Goal: Information Seeking & Learning: Find specific fact

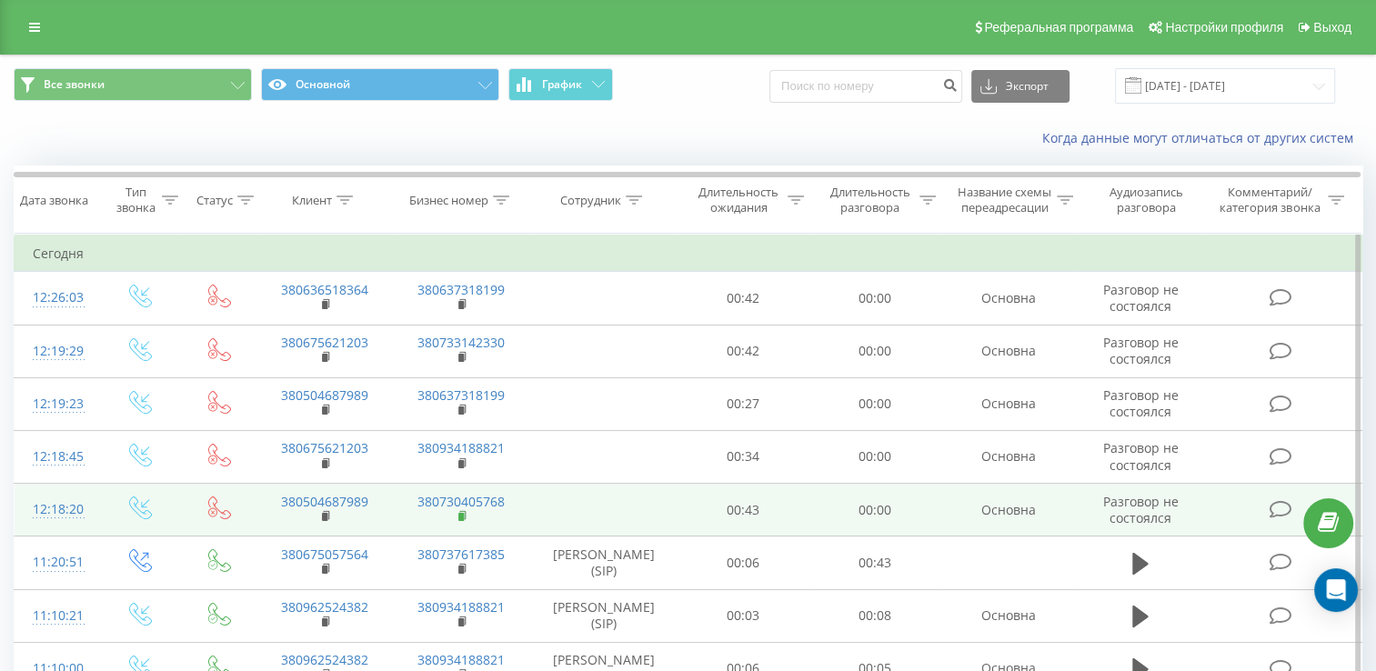
click at [465, 523] on icon at bounding box center [463, 516] width 10 height 13
click at [324, 521] on rect at bounding box center [324, 517] width 5 height 8
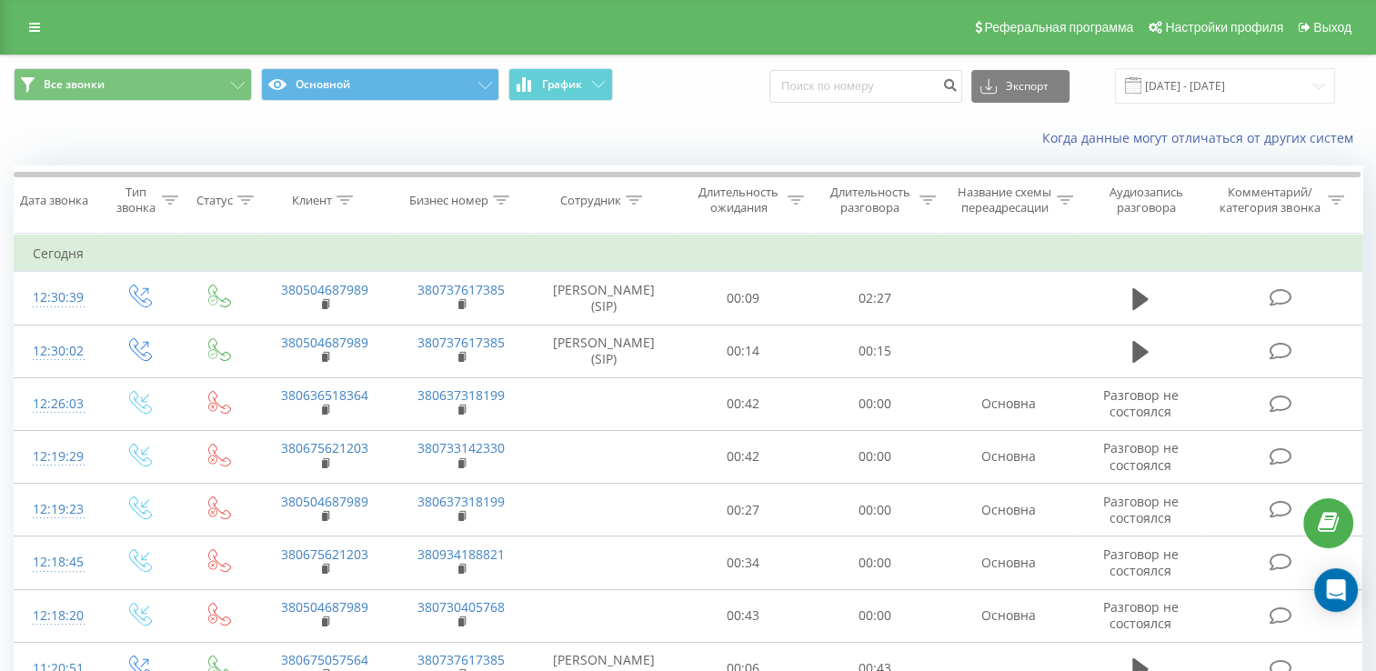
scroll to position [91, 0]
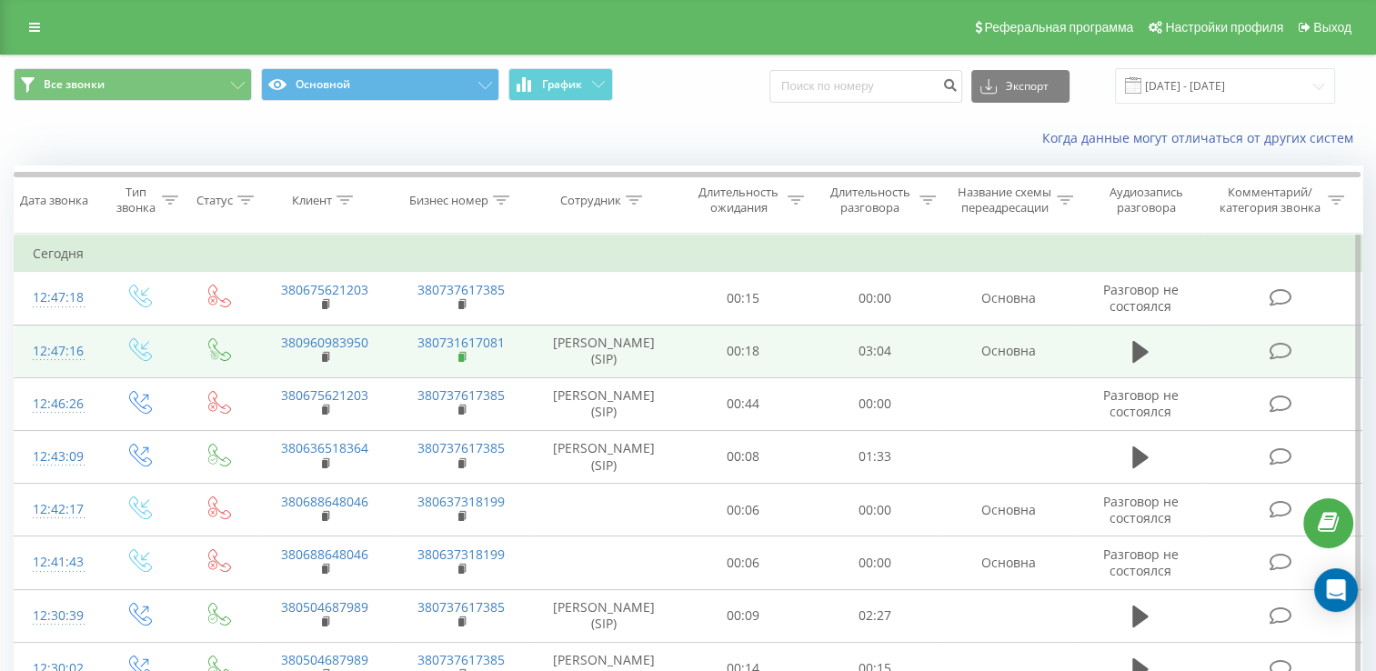
click at [458, 362] on rect at bounding box center [460, 358] width 5 height 8
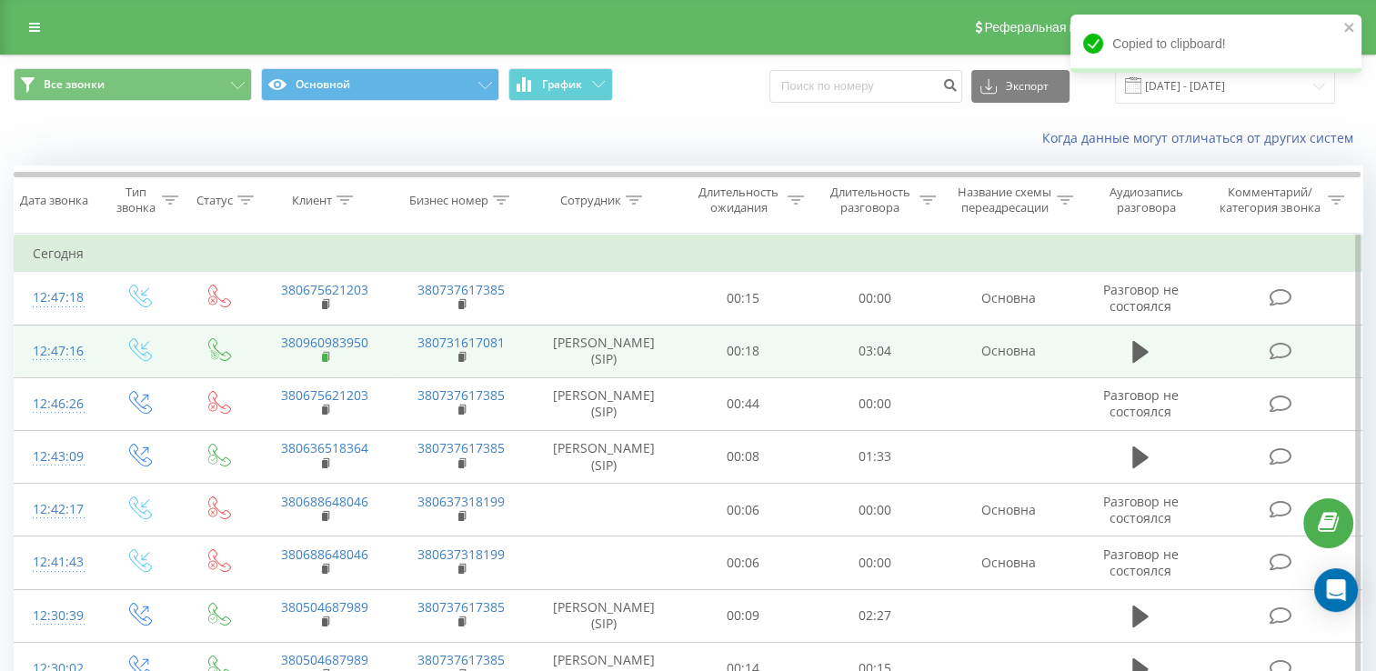
click at [324, 362] on rect at bounding box center [324, 358] width 5 height 8
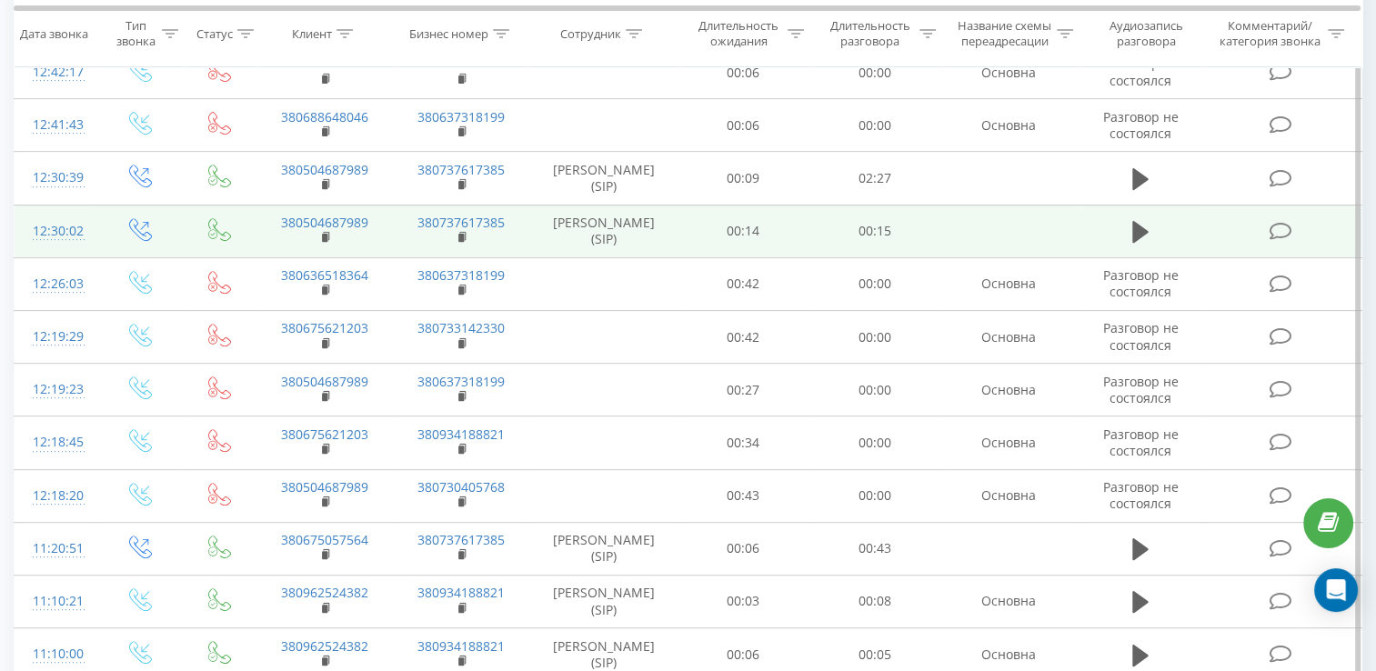
scroll to position [546, 0]
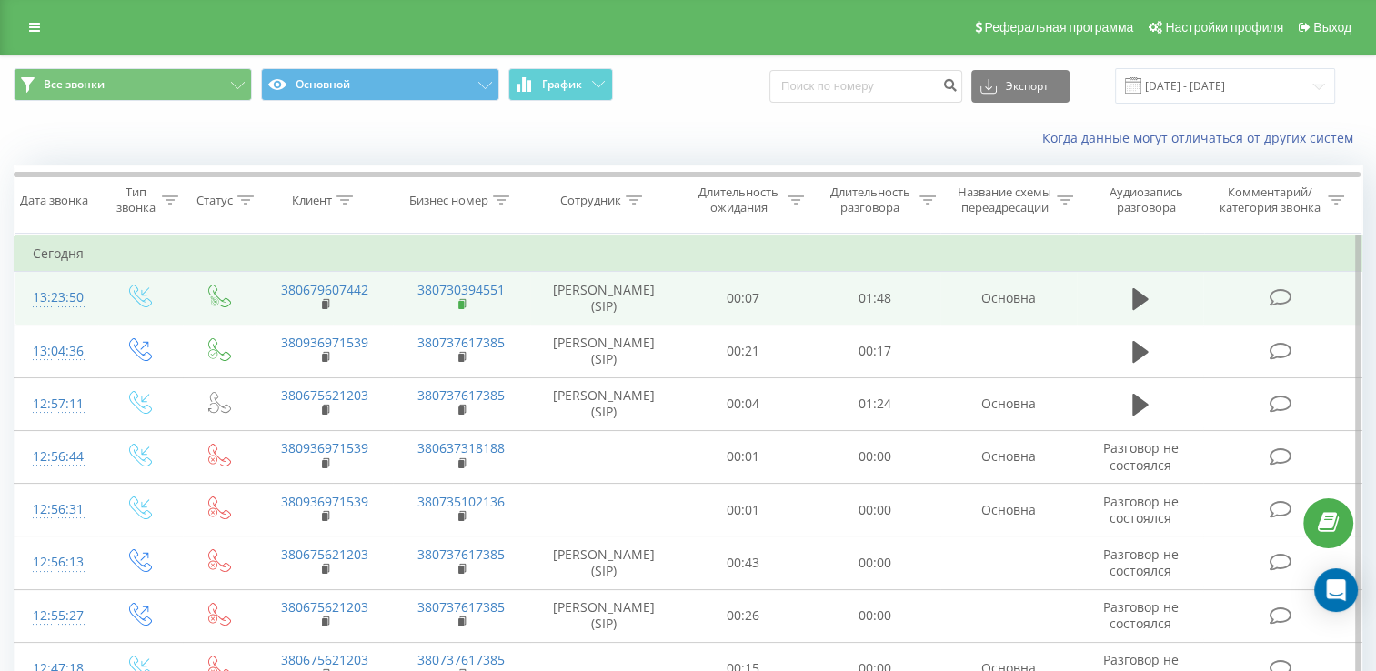
click at [466, 307] on icon at bounding box center [463, 303] width 6 height 8
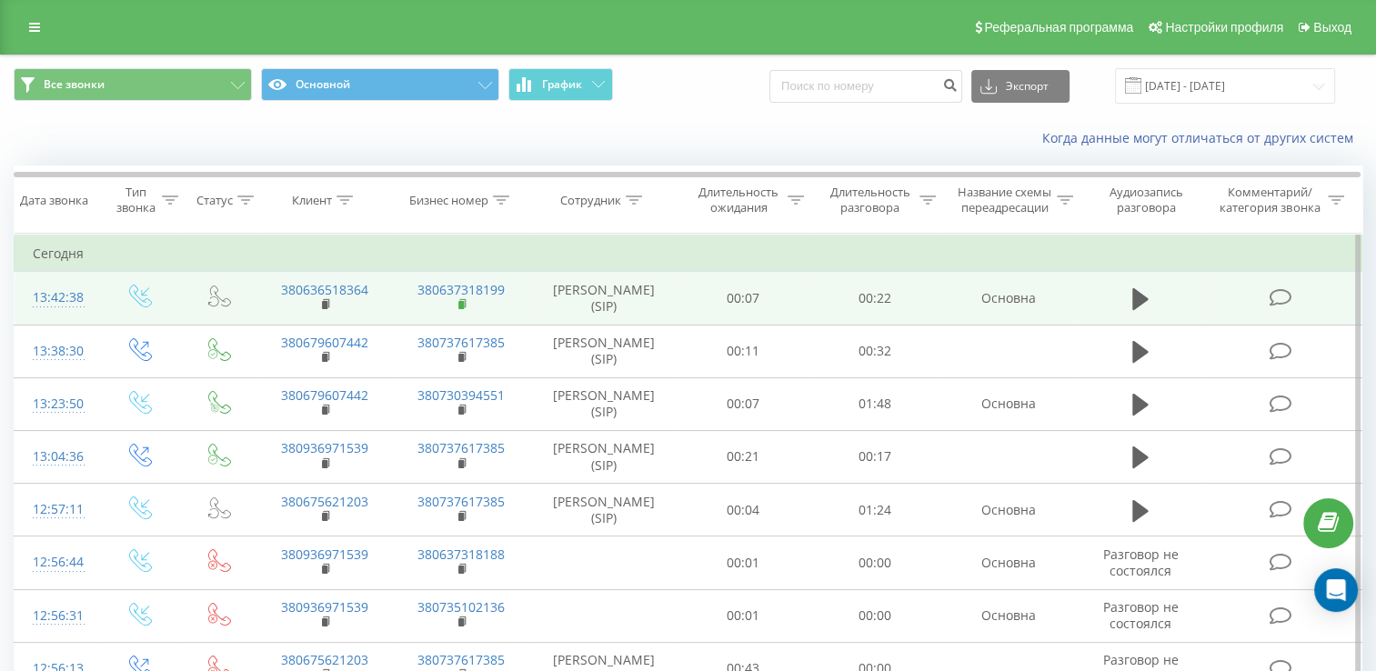
click at [458, 309] on rect at bounding box center [460, 305] width 5 height 8
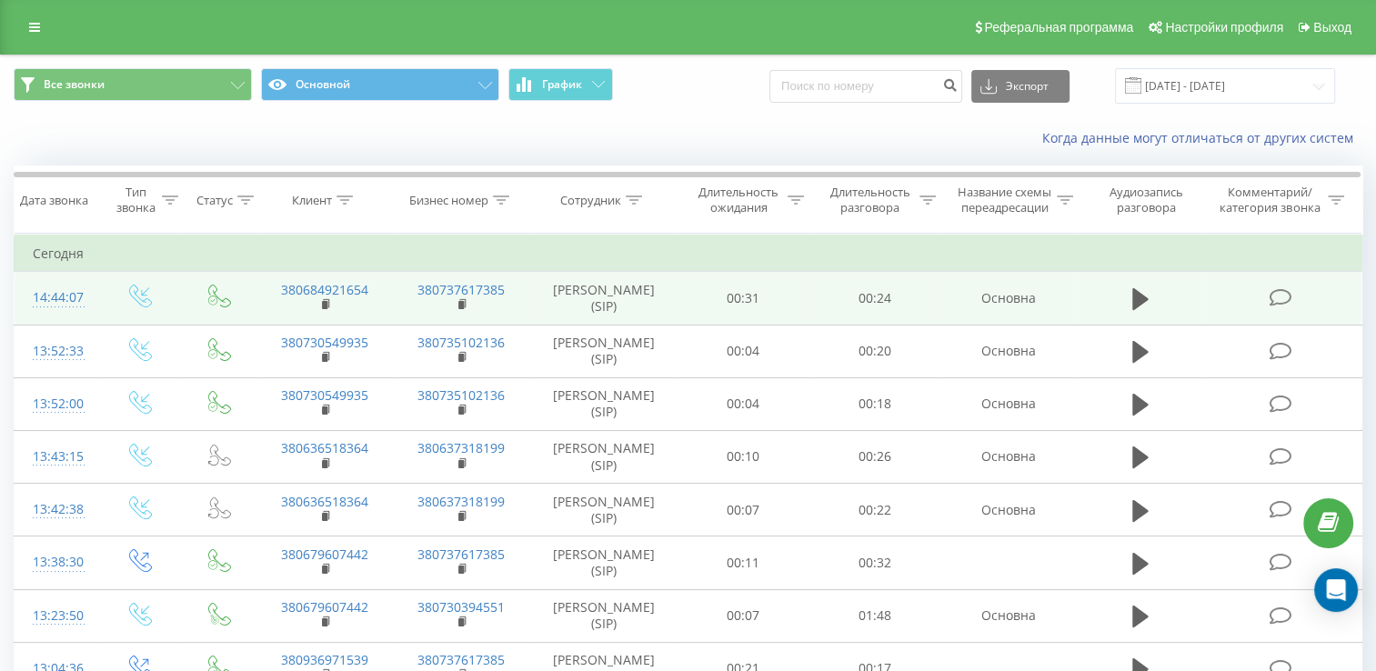
click at [457, 323] on td "380737617385" at bounding box center [461, 298] width 136 height 53
click at [466, 311] on icon at bounding box center [463, 304] width 10 height 13
click at [323, 309] on rect at bounding box center [324, 305] width 5 height 8
click at [322, 311] on icon at bounding box center [327, 304] width 10 height 13
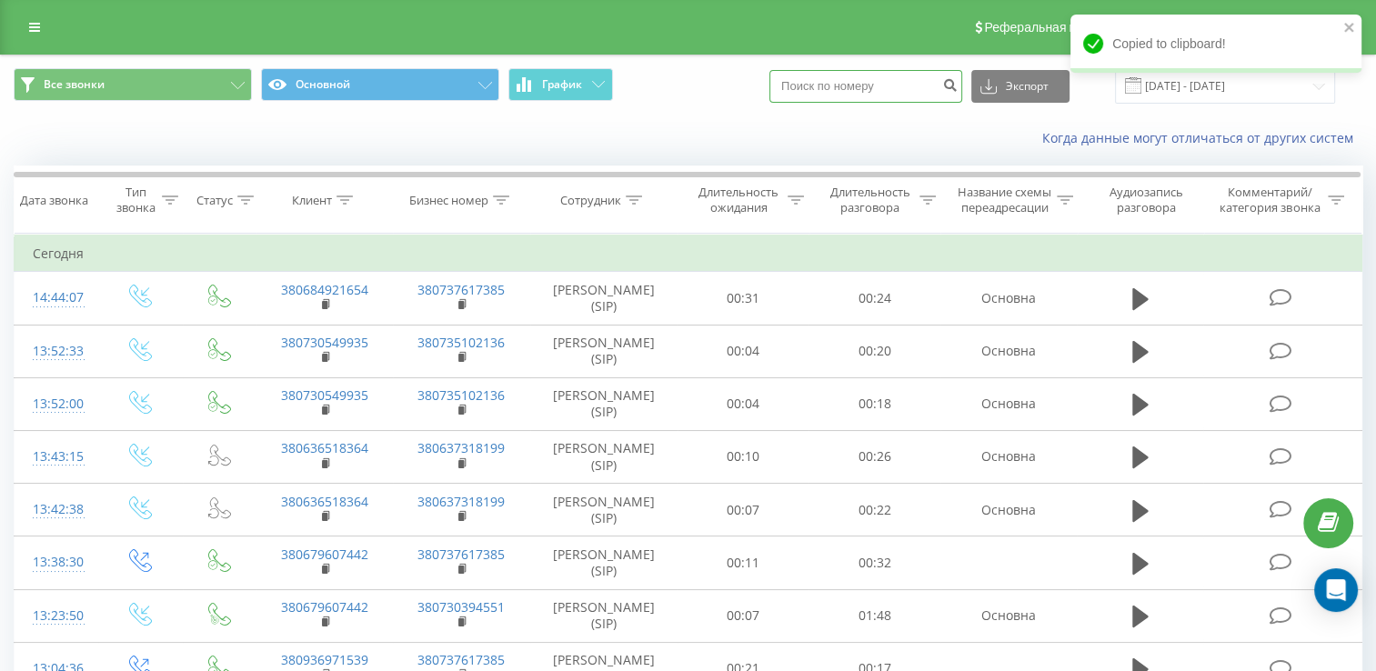
click at [867, 89] on input at bounding box center [865, 86] width 193 height 33
paste input "380684921654"
type input "380684921654"
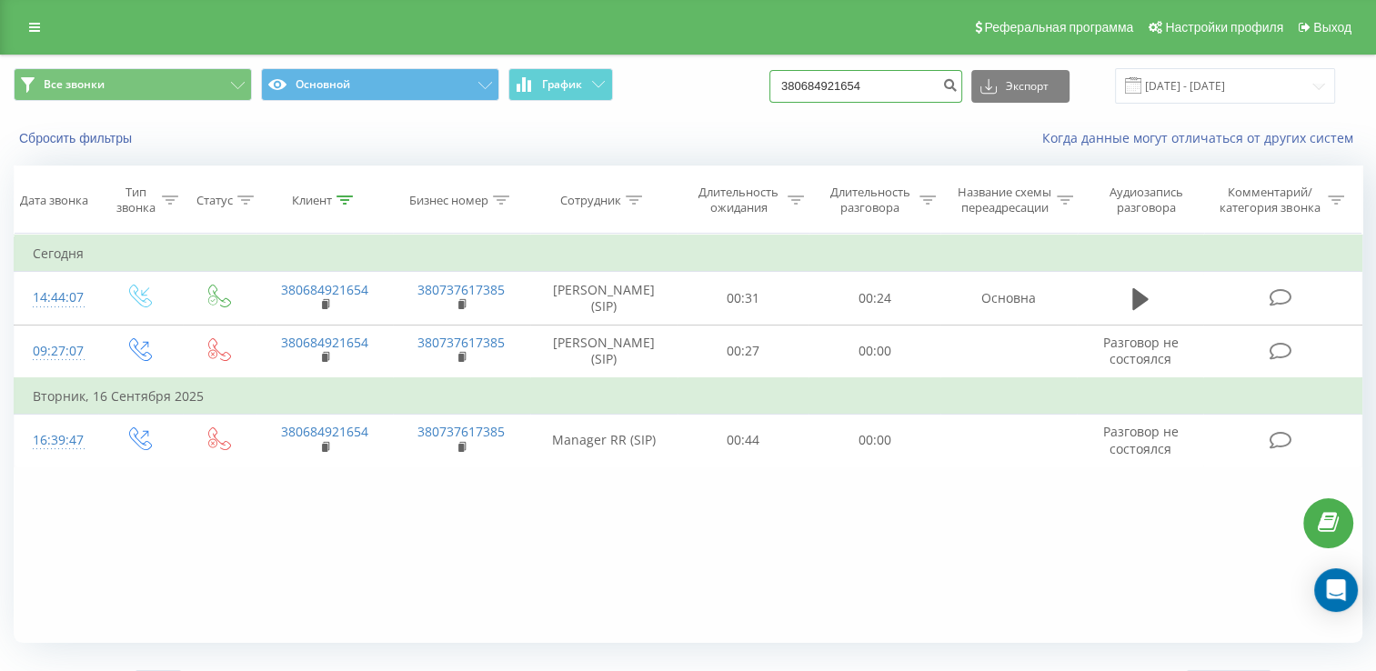
click at [899, 83] on input "380684921654" at bounding box center [865, 86] width 193 height 33
type input "3"
click at [954, 562] on div "Фильтровать по условию Равно Введите значение Отмена OK Фильтровать по условию …" at bounding box center [688, 438] width 1348 height 409
click at [23, 30] on link at bounding box center [34, 27] width 33 height 25
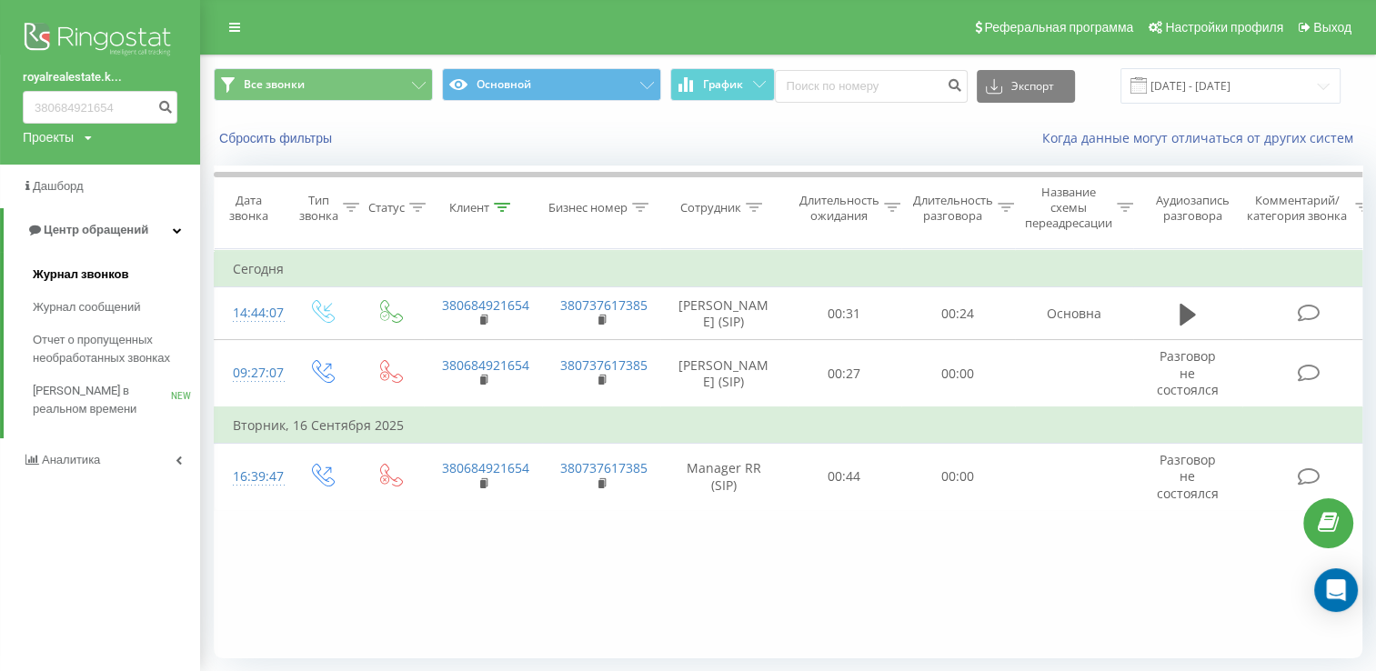
click at [116, 269] on span "Журнал звонков" at bounding box center [80, 275] width 95 height 18
click at [95, 271] on span "Журнал звонков" at bounding box center [80, 275] width 95 height 18
drag, startPoint x: 124, startPoint y: 104, endPoint x: -4, endPoint y: 109, distance: 127.4
click at [0, 109] on html "royalrealestate.k... 380684921654 Проекты royalrealestate.kyiv.ua Дашборд Центр…" at bounding box center [688, 335] width 1376 height 671
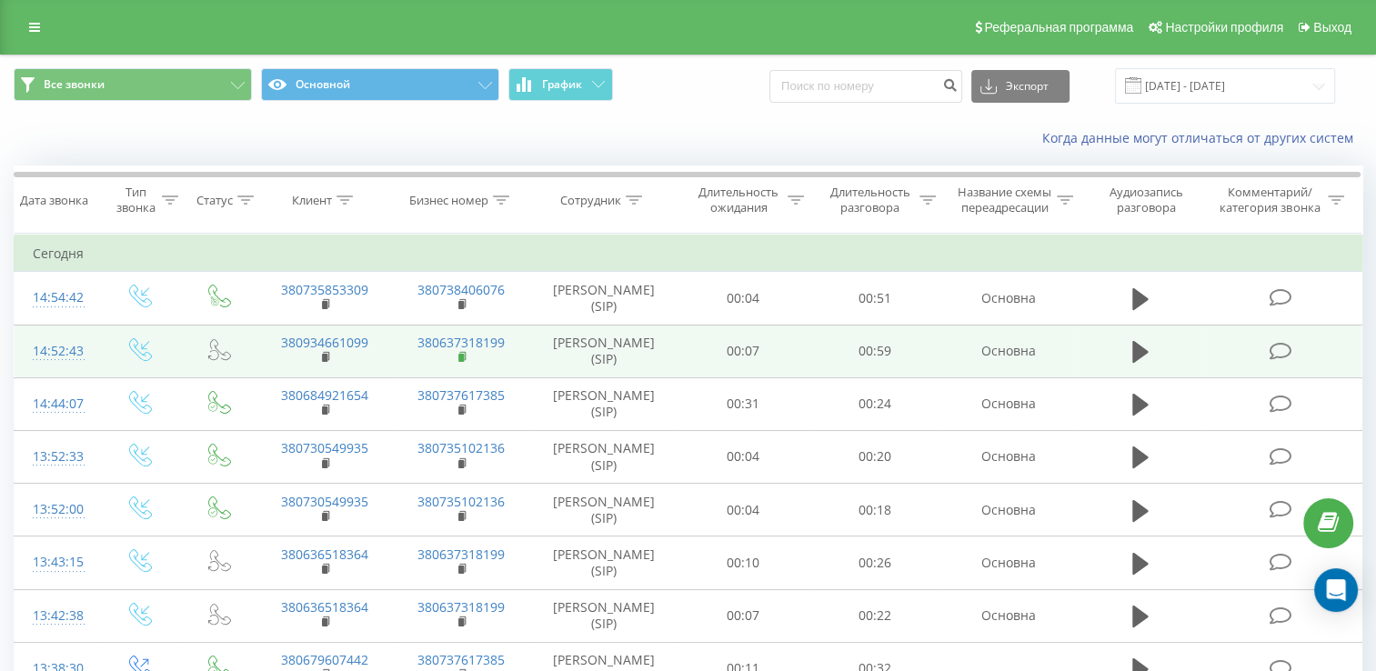
click at [460, 362] on rect at bounding box center [460, 358] width 5 height 8
click at [324, 364] on icon at bounding box center [327, 357] width 10 height 13
click at [326, 362] on rect at bounding box center [324, 358] width 5 height 8
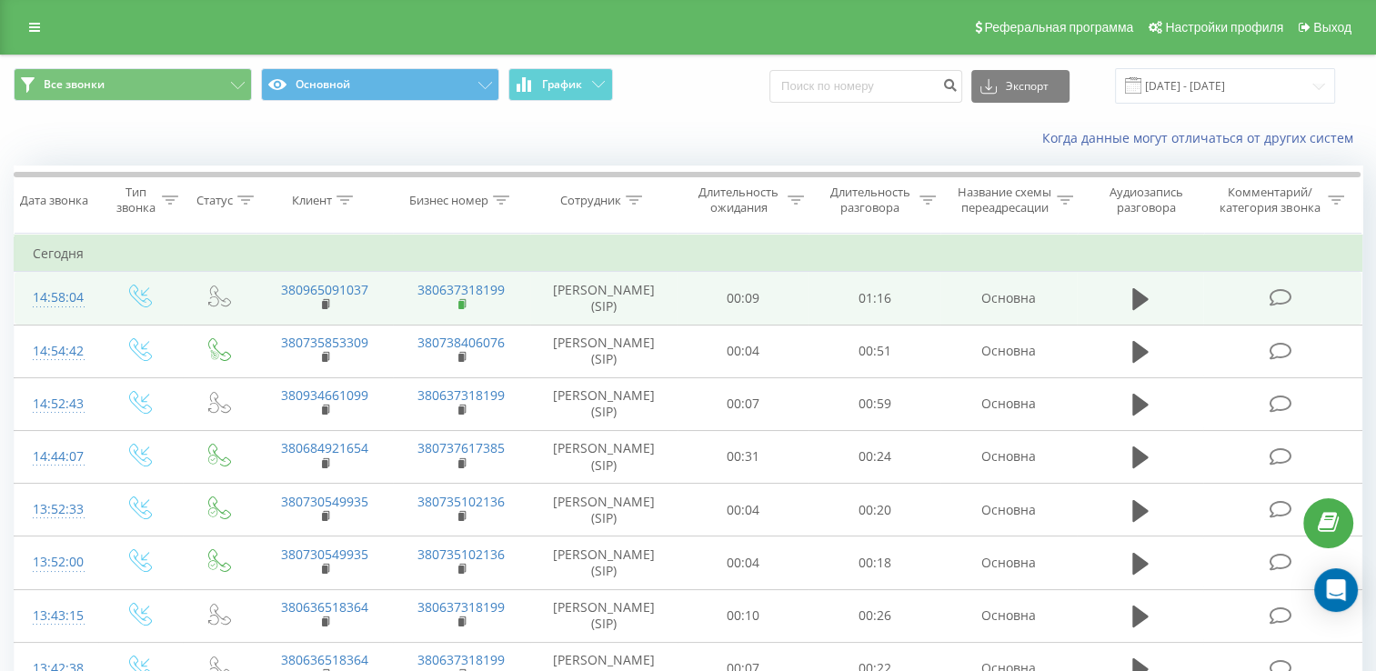
click at [464, 309] on rect at bounding box center [460, 305] width 5 height 8
click at [326, 311] on icon at bounding box center [327, 304] width 10 height 13
click at [320, 316] on td "380965091037" at bounding box center [324, 298] width 136 height 53
click at [328, 307] on icon at bounding box center [326, 303] width 6 height 8
click at [459, 309] on rect at bounding box center [460, 305] width 5 height 8
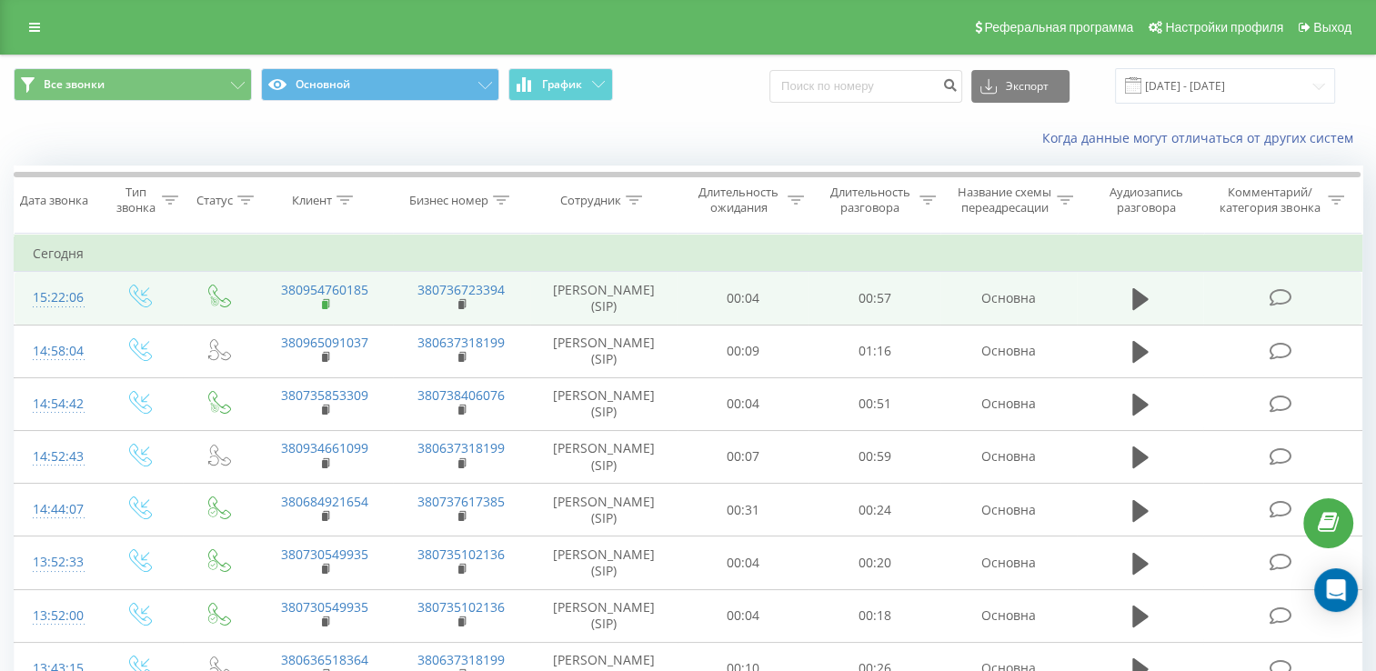
click at [322, 311] on icon at bounding box center [327, 304] width 10 height 13
click at [327, 307] on icon at bounding box center [326, 303] width 6 height 8
click at [327, 311] on icon at bounding box center [327, 304] width 10 height 13
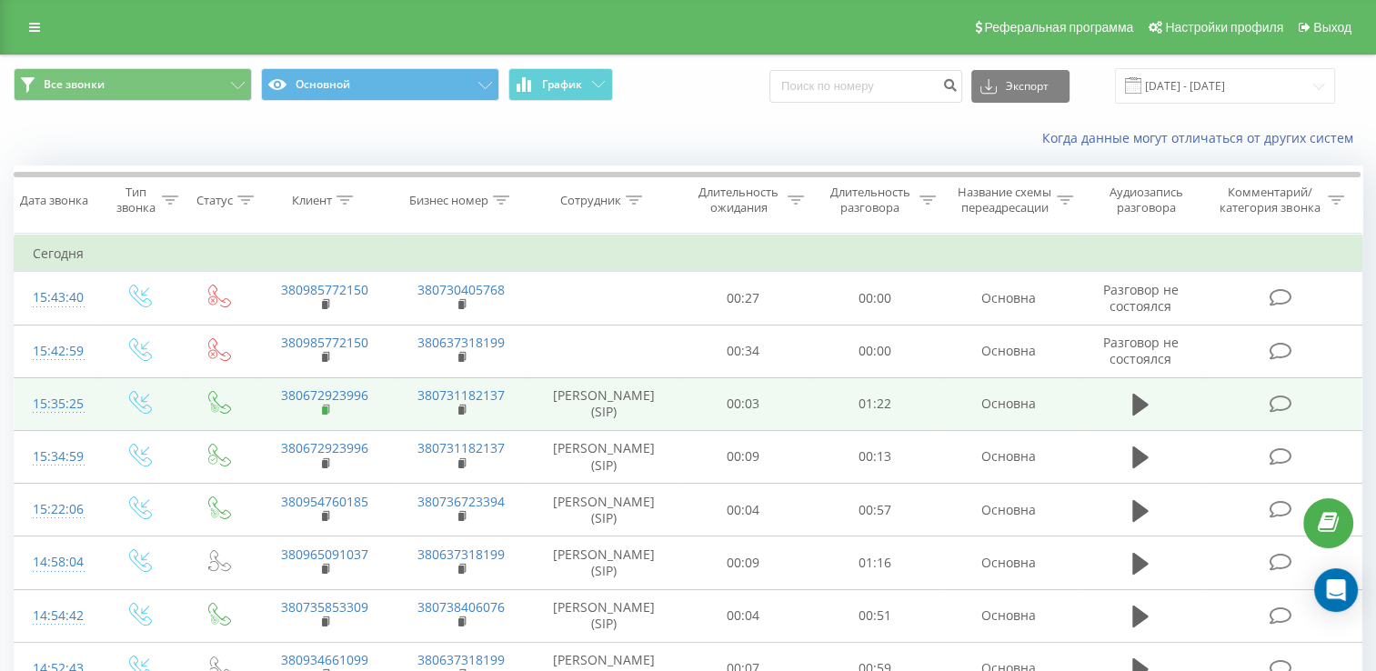
click at [324, 415] on rect at bounding box center [324, 410] width 5 height 8
click at [462, 415] on rect at bounding box center [460, 410] width 5 height 8
click at [325, 415] on rect at bounding box center [324, 410] width 5 height 8
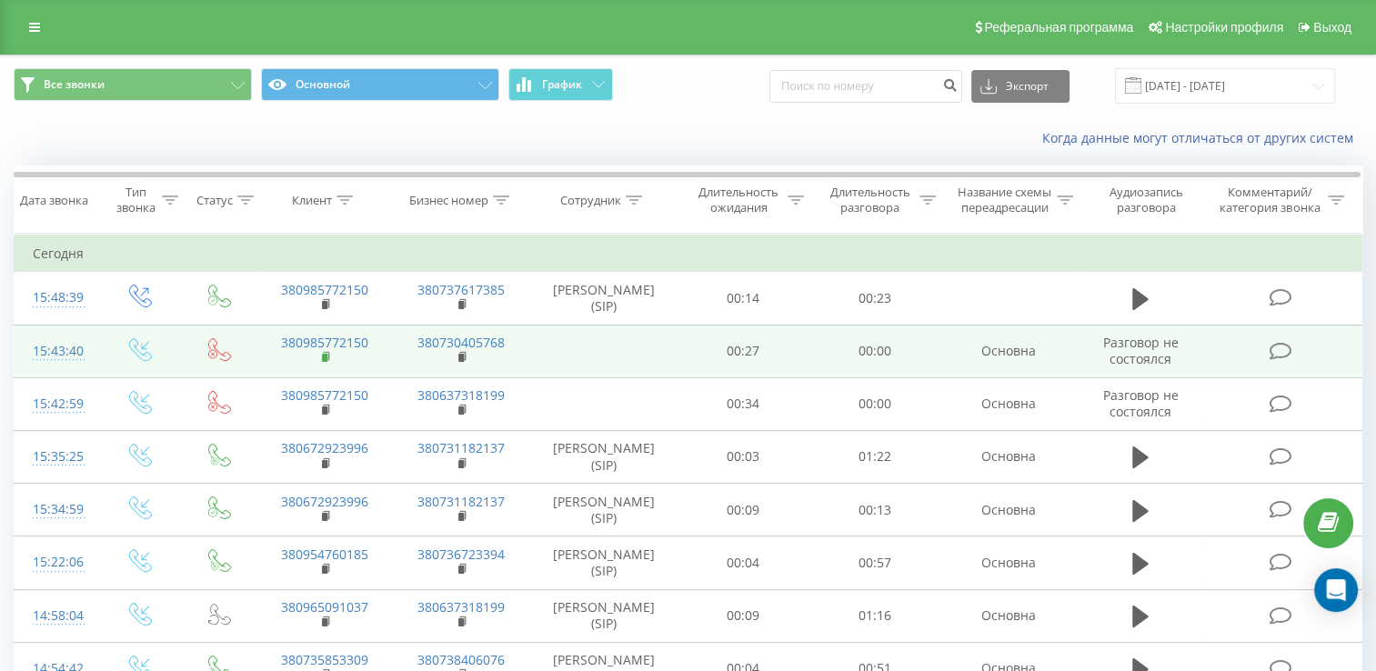
click at [324, 362] on rect at bounding box center [324, 358] width 5 height 8
click at [323, 362] on rect at bounding box center [324, 358] width 5 height 8
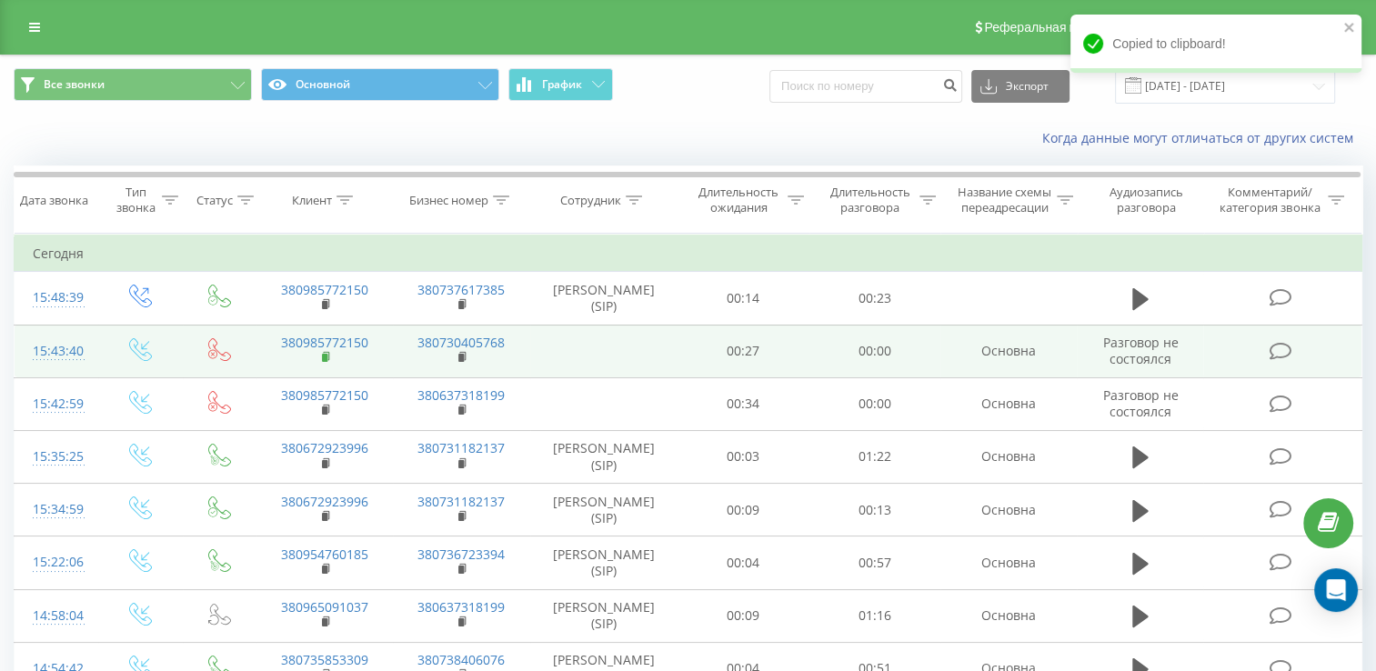
click at [326, 364] on icon at bounding box center [327, 357] width 10 height 13
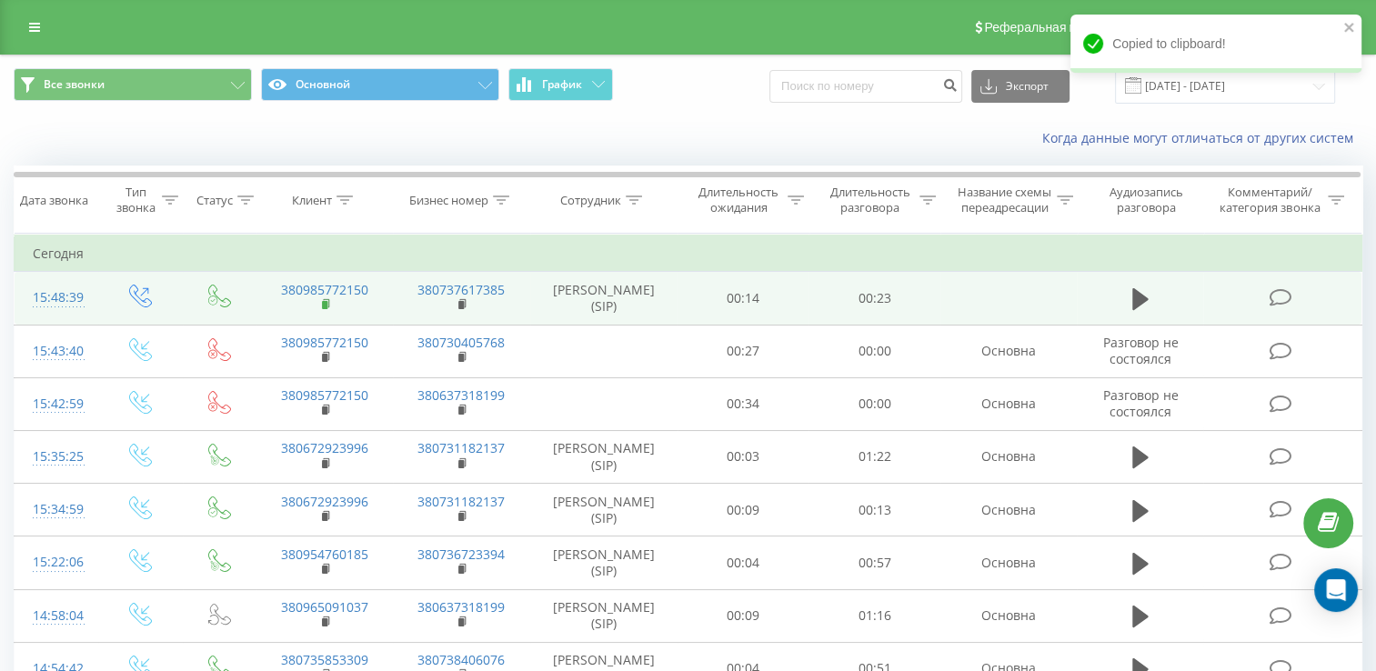
click at [322, 309] on rect at bounding box center [324, 305] width 5 height 8
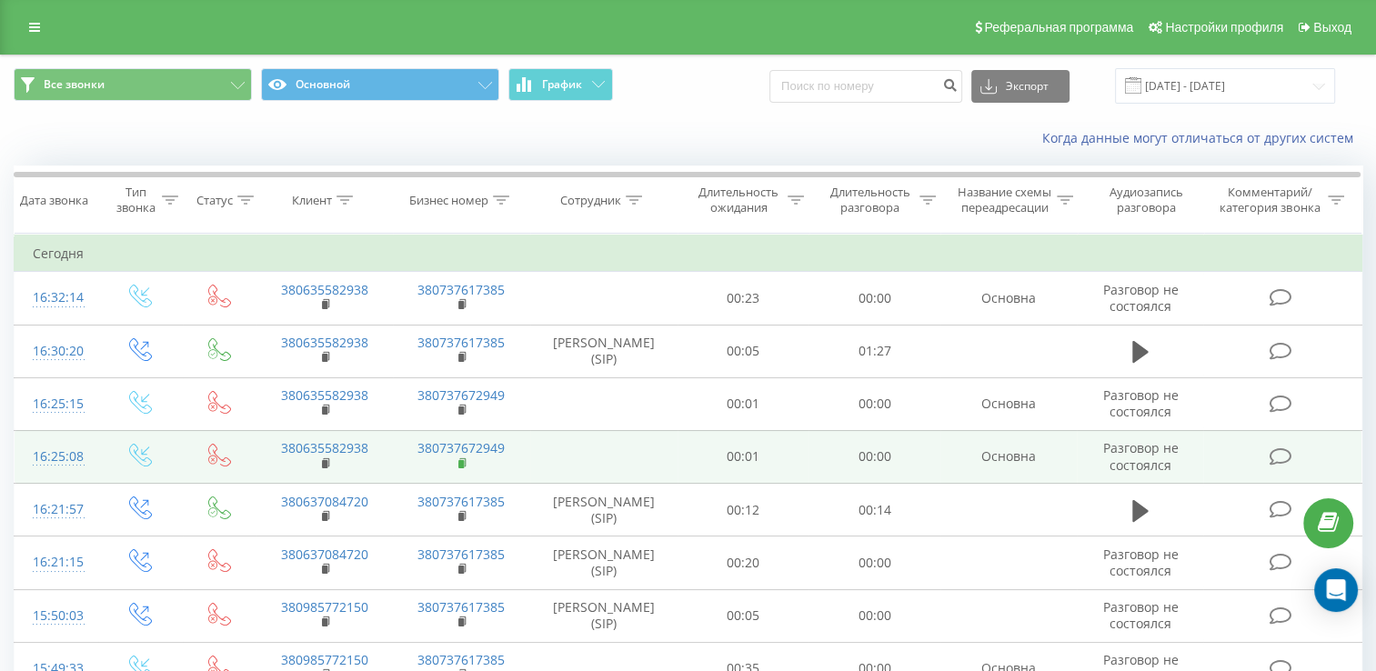
click at [462, 468] on rect at bounding box center [460, 464] width 5 height 8
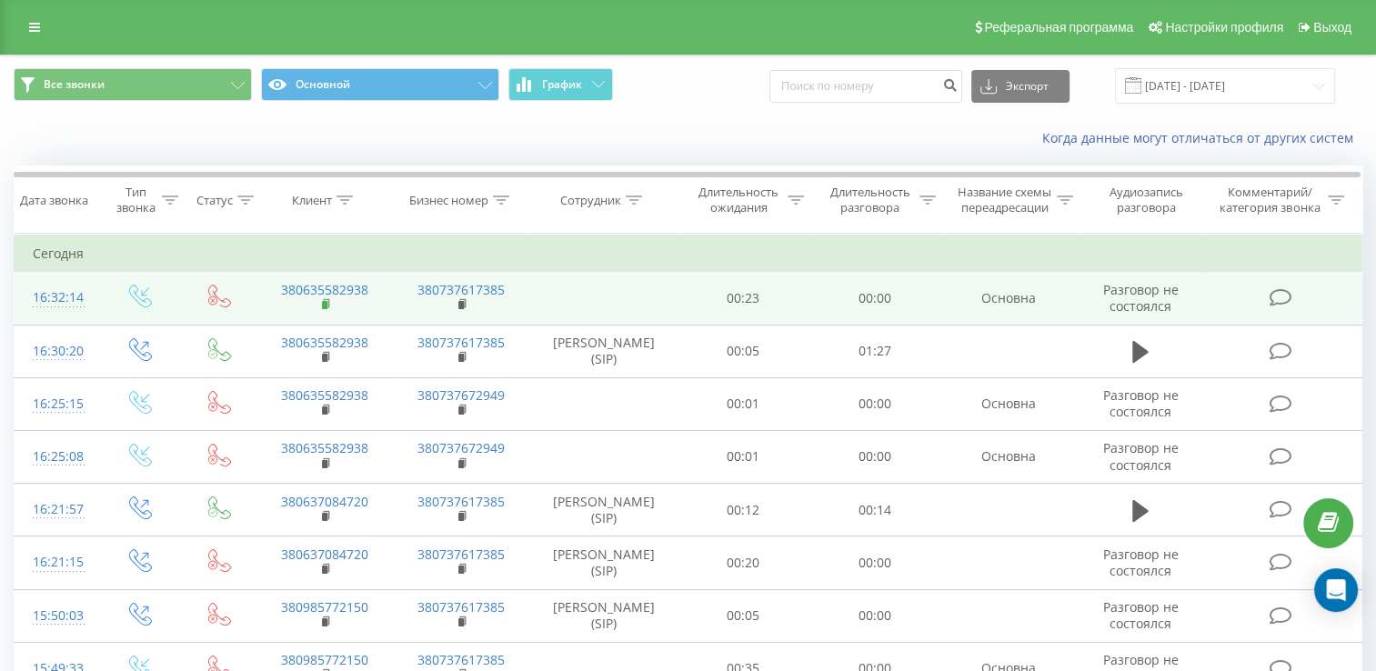
click at [326, 309] on rect at bounding box center [324, 305] width 5 height 8
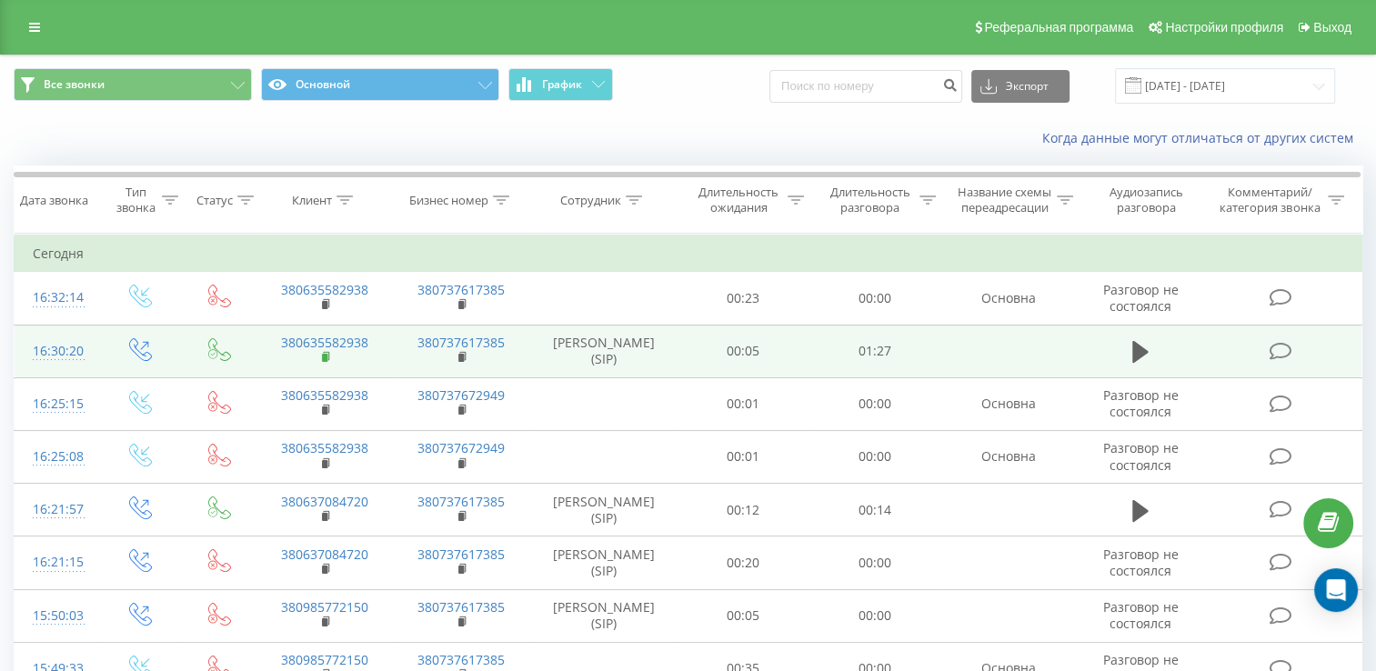
click at [323, 362] on rect at bounding box center [324, 358] width 5 height 8
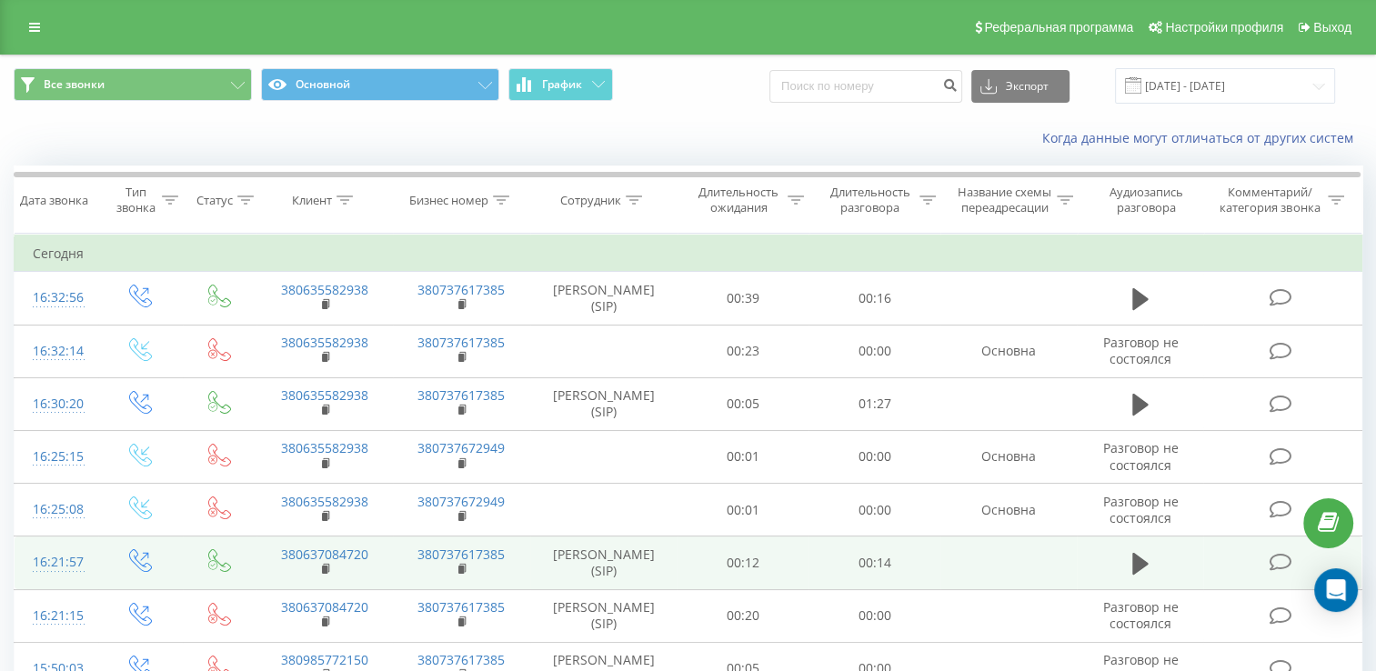
click at [319, 584] on td "380637084720" at bounding box center [324, 562] width 136 height 53
click at [327, 576] on icon at bounding box center [327, 569] width 10 height 13
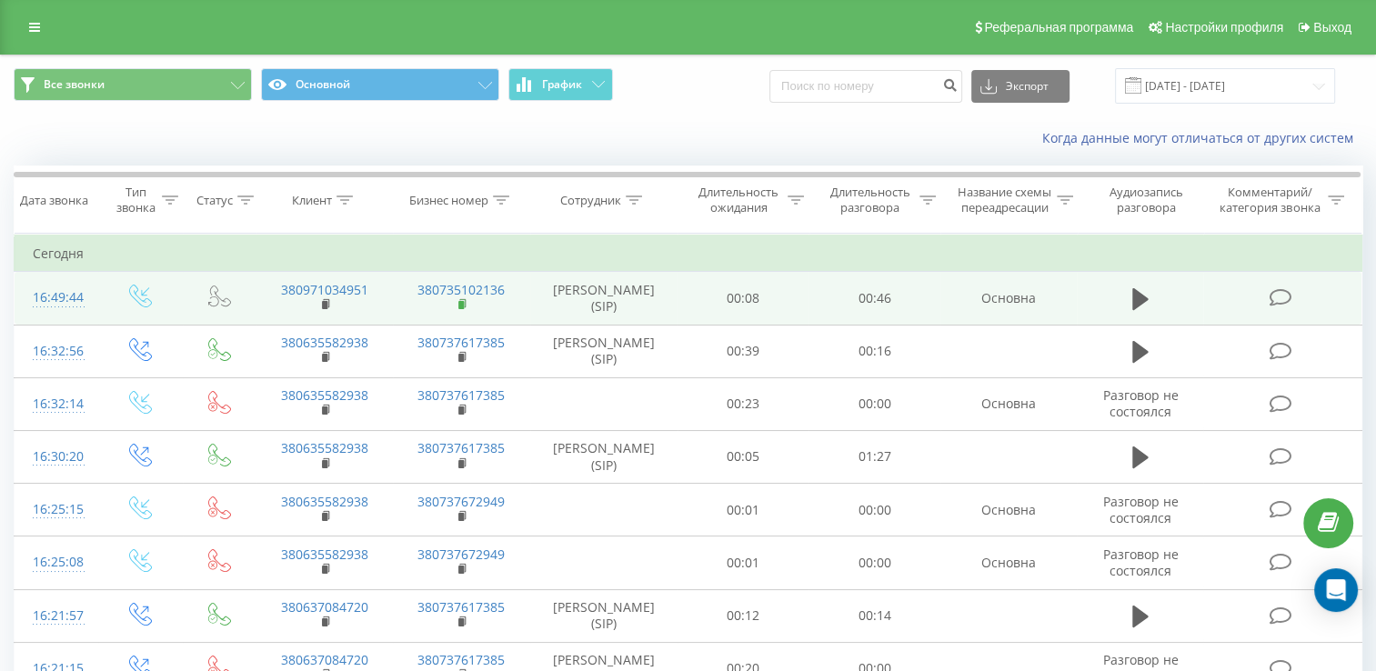
click at [462, 309] on rect at bounding box center [460, 305] width 5 height 8
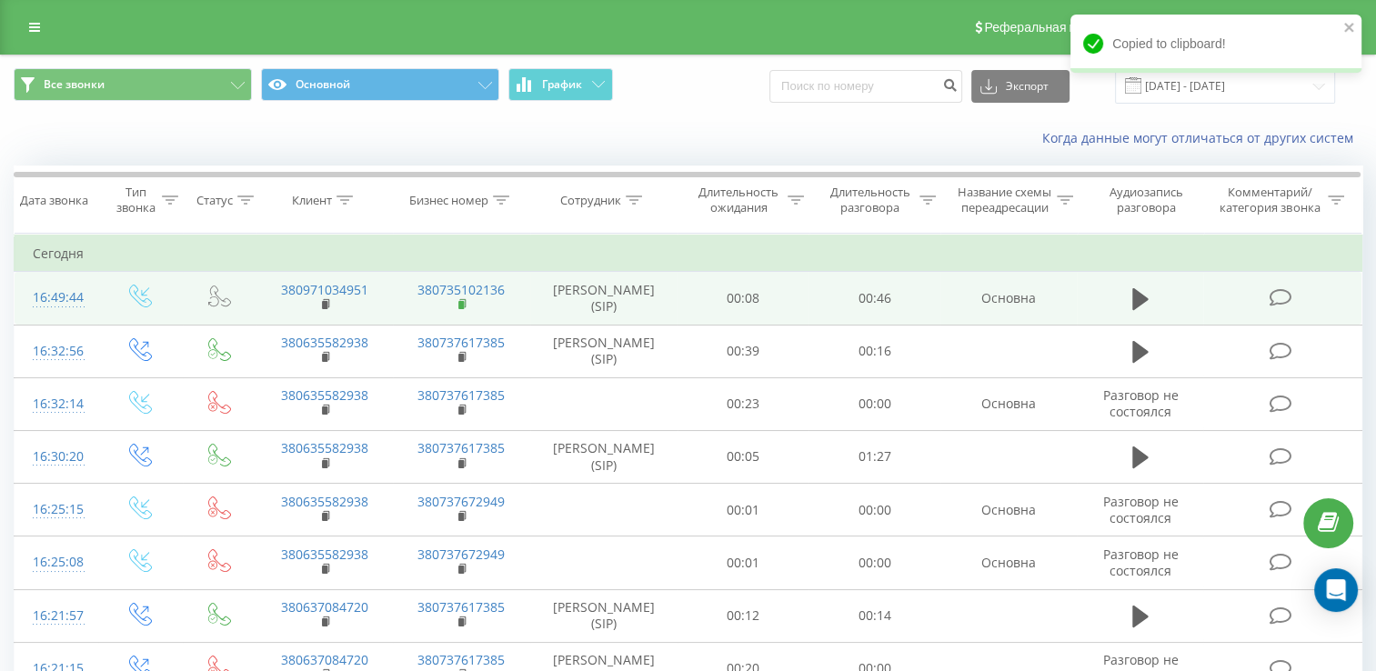
click at [462, 309] on rect at bounding box center [460, 305] width 5 height 8
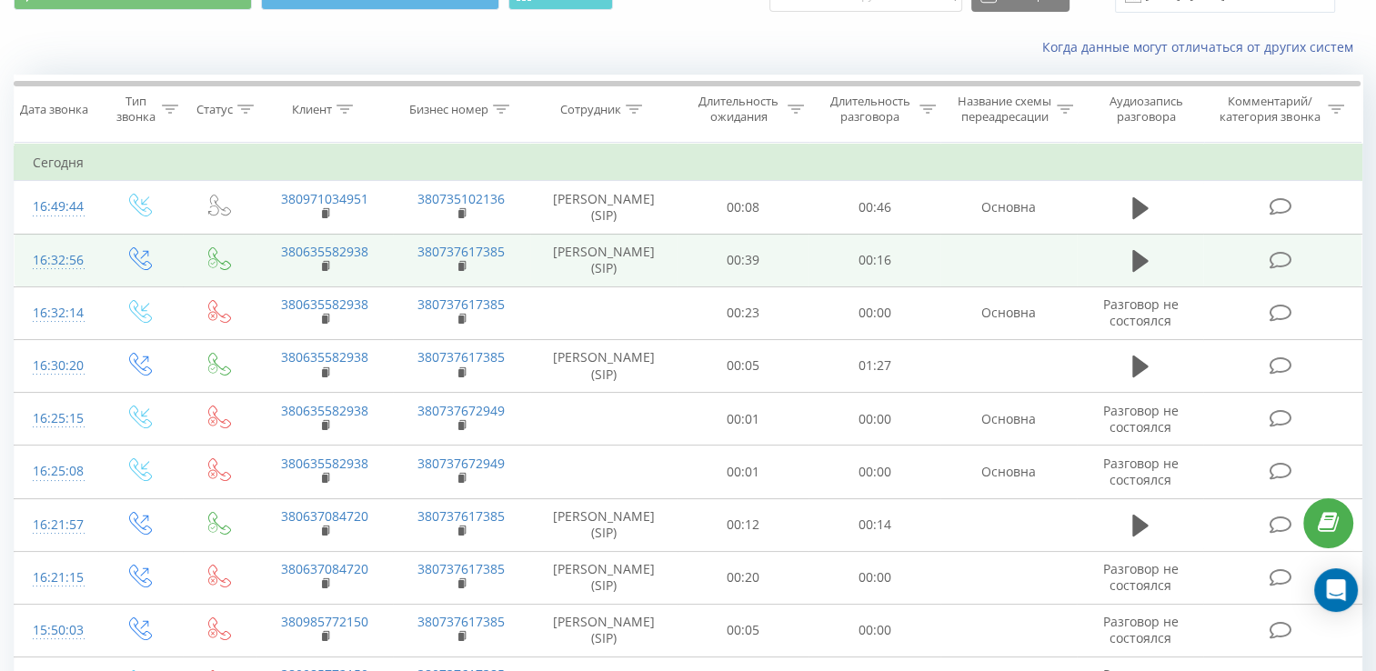
scroll to position [182, 0]
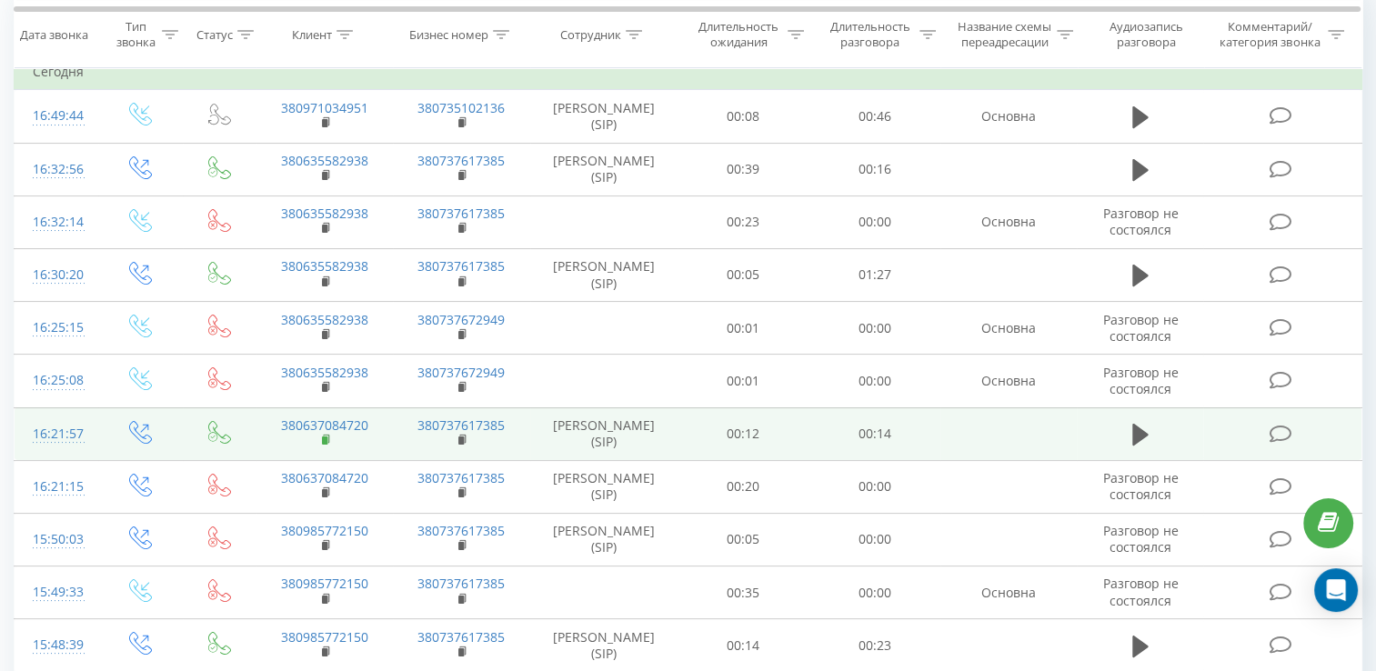
click at [326, 446] on icon at bounding box center [327, 440] width 10 height 13
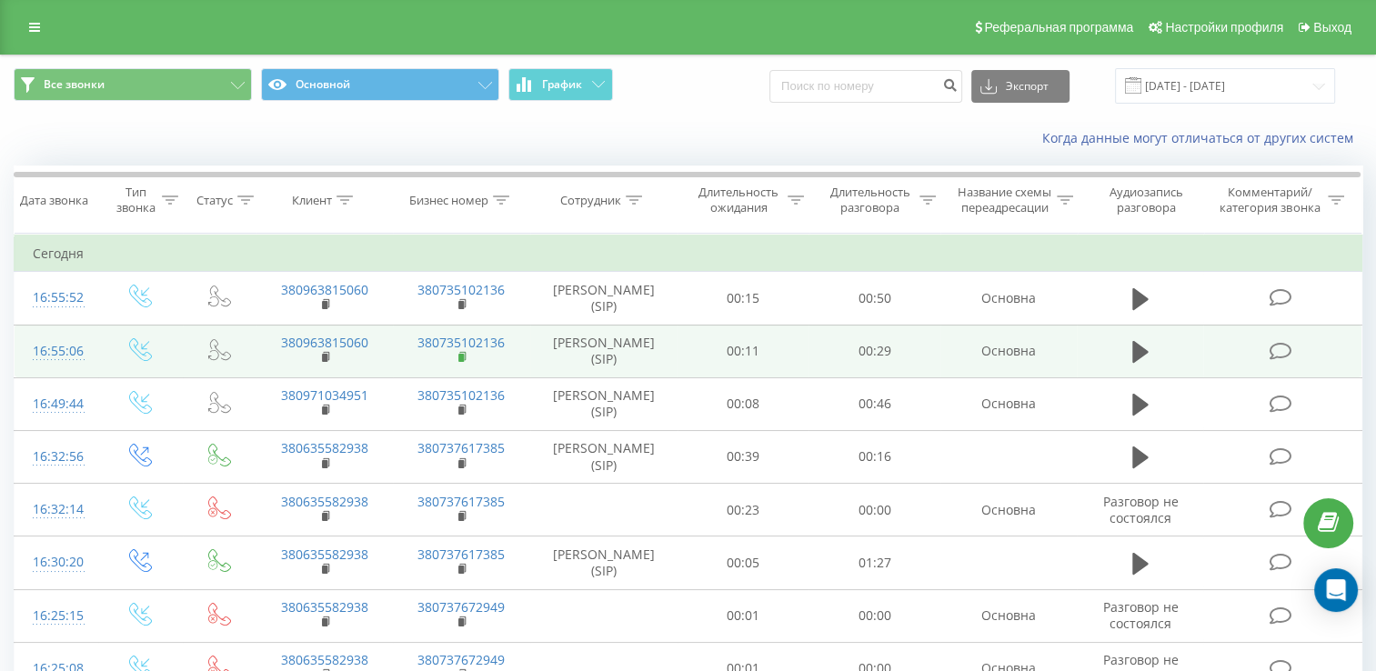
click at [464, 362] on rect at bounding box center [460, 358] width 5 height 8
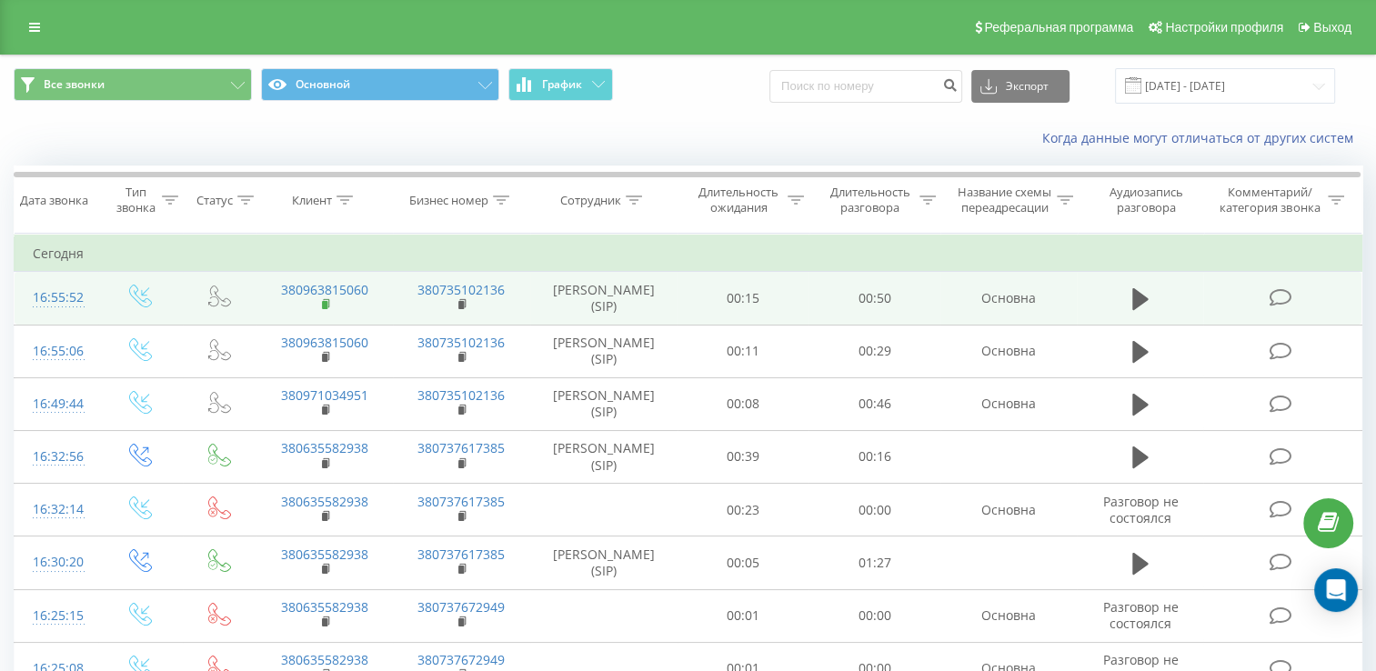
click at [322, 309] on rect at bounding box center [324, 305] width 5 height 8
click at [323, 309] on rect at bounding box center [324, 305] width 5 height 8
